Goal: Task Accomplishment & Management: Use online tool/utility

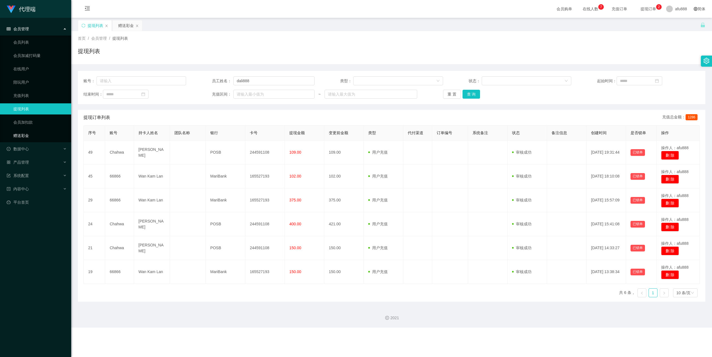
click at [40, 138] on link "赠送彩金" at bounding box center [39, 135] width 53 height 11
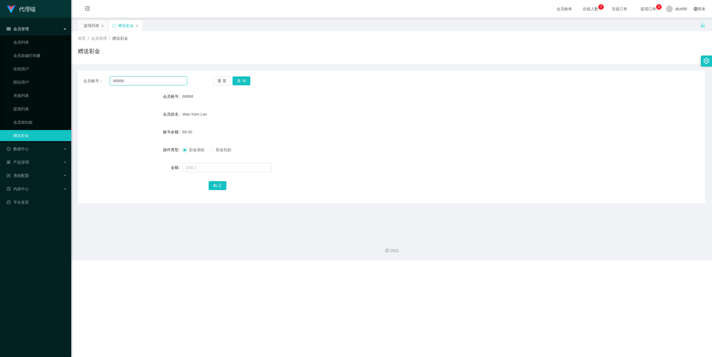
click at [122, 82] on input "66866" at bounding box center [148, 80] width 77 height 9
type input "axing7777"
click at [253, 80] on div "重 置 查 询" at bounding box center [265, 80] width 104 height 9
click at [245, 80] on button "查 询" at bounding box center [242, 80] width 18 height 9
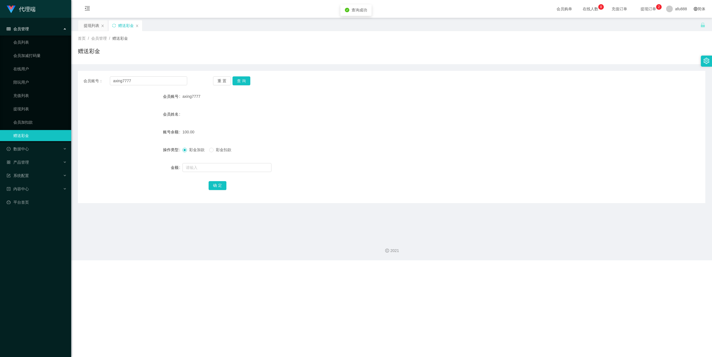
click at [206, 173] on div at bounding box center [365, 167] width 366 height 11
click at [210, 169] on input "text" at bounding box center [226, 167] width 89 height 9
type input "28"
click at [215, 187] on button "确 定" at bounding box center [218, 185] width 18 height 9
